Goal: Transaction & Acquisition: Purchase product/service

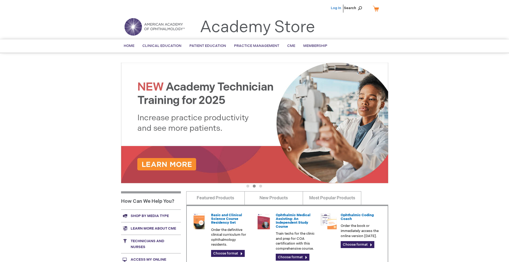
click at [337, 8] on link "Log In" at bounding box center [336, 8] width 10 height 4
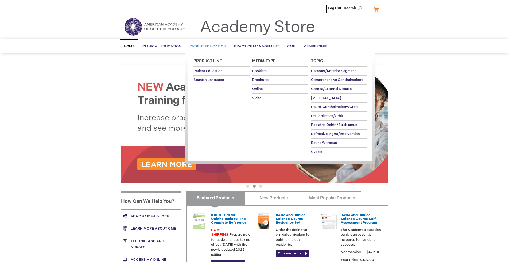
click at [206, 46] on span "Patient Education" at bounding box center [208, 46] width 37 height 4
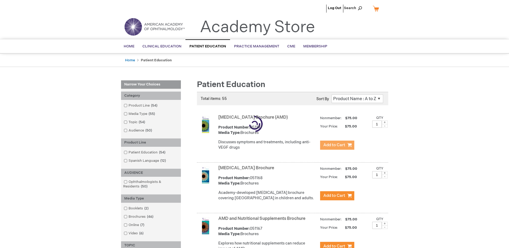
click at [337, 145] on span "Add to Cart" at bounding box center [335, 144] width 22 height 5
